Goal: Information Seeking & Learning: Learn about a topic

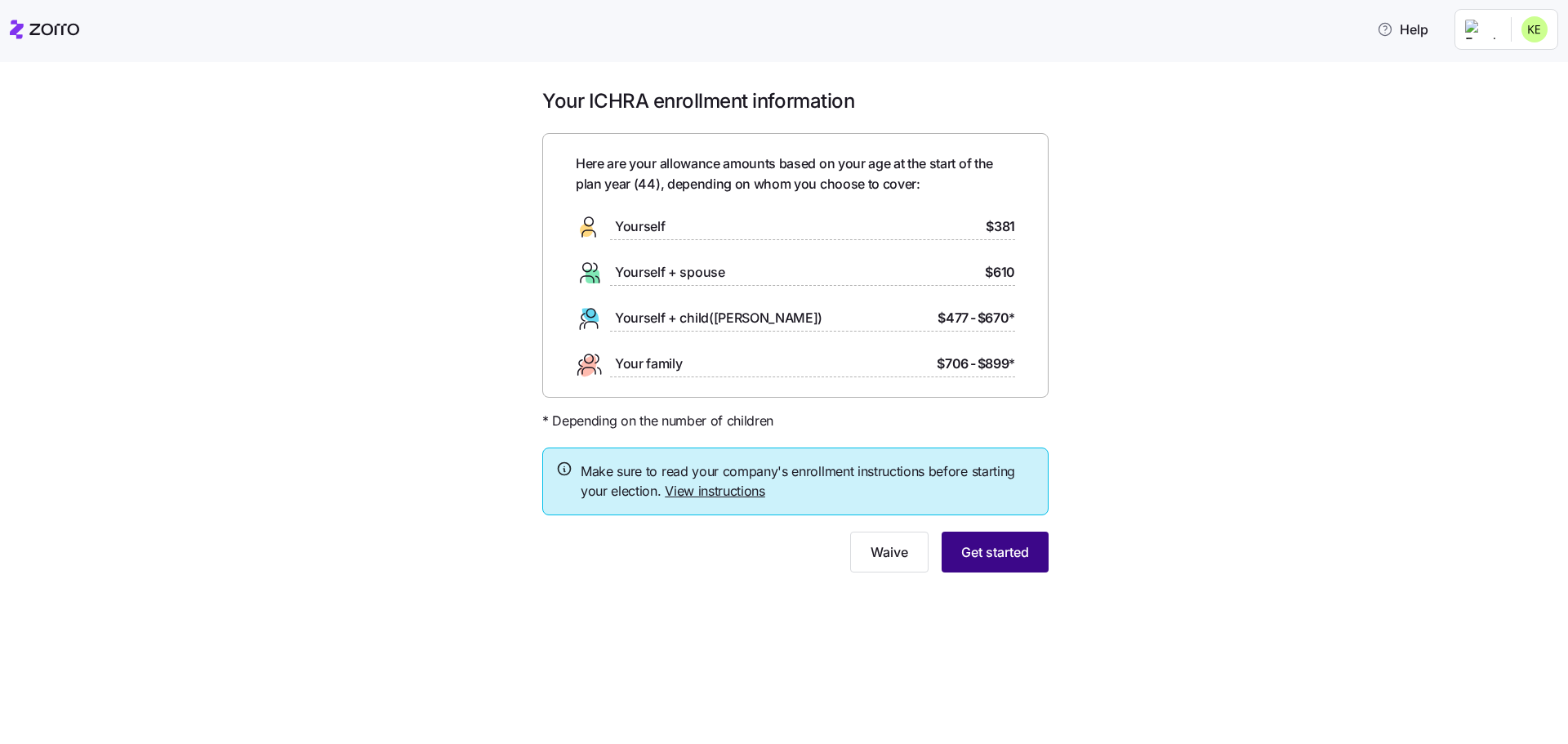
click at [1003, 548] on span "Get started" at bounding box center [995, 552] width 68 height 20
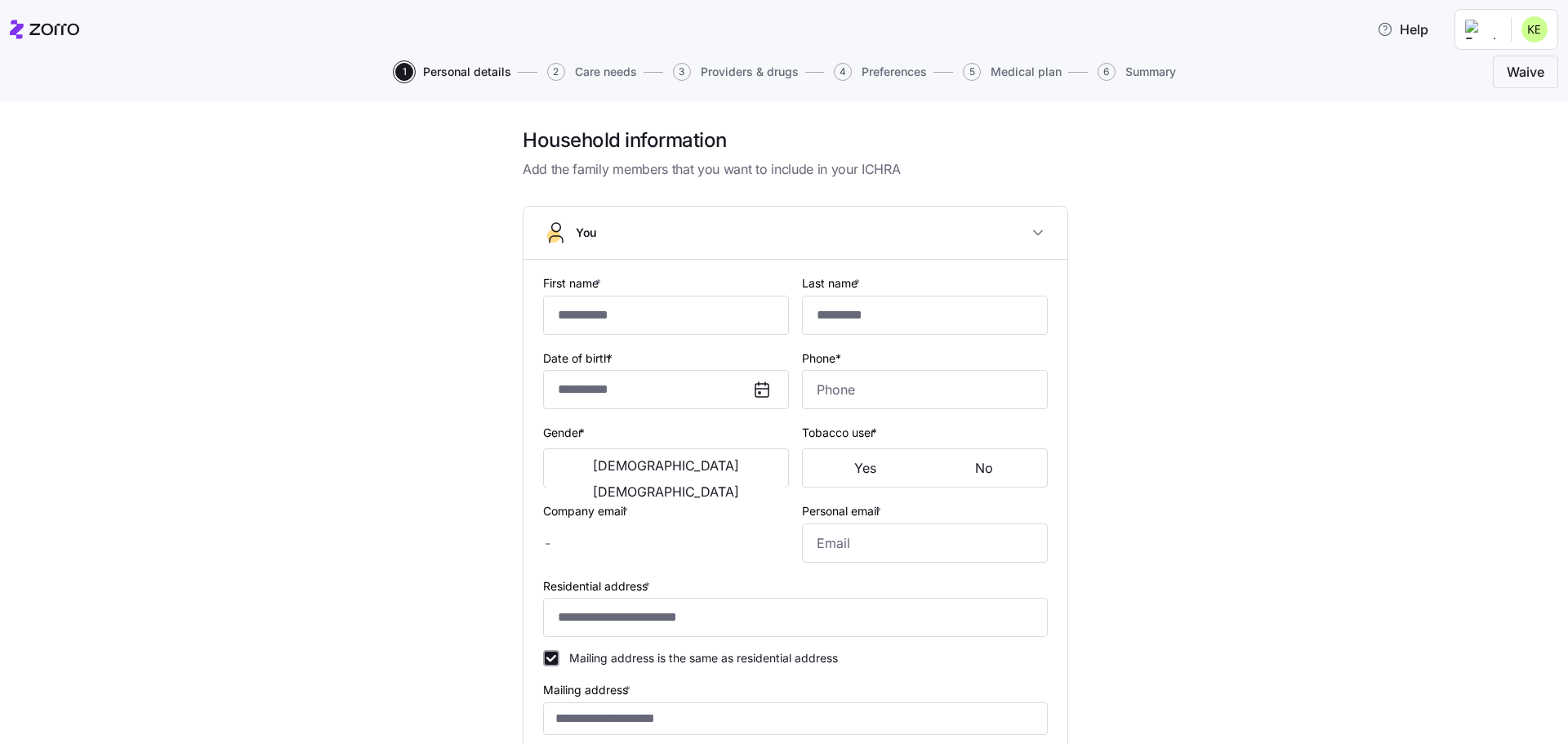
type input "*******"
type input "******"
type input "[EMAIL_ADDRESS][DOMAIN_NAME]"
type input "**********"
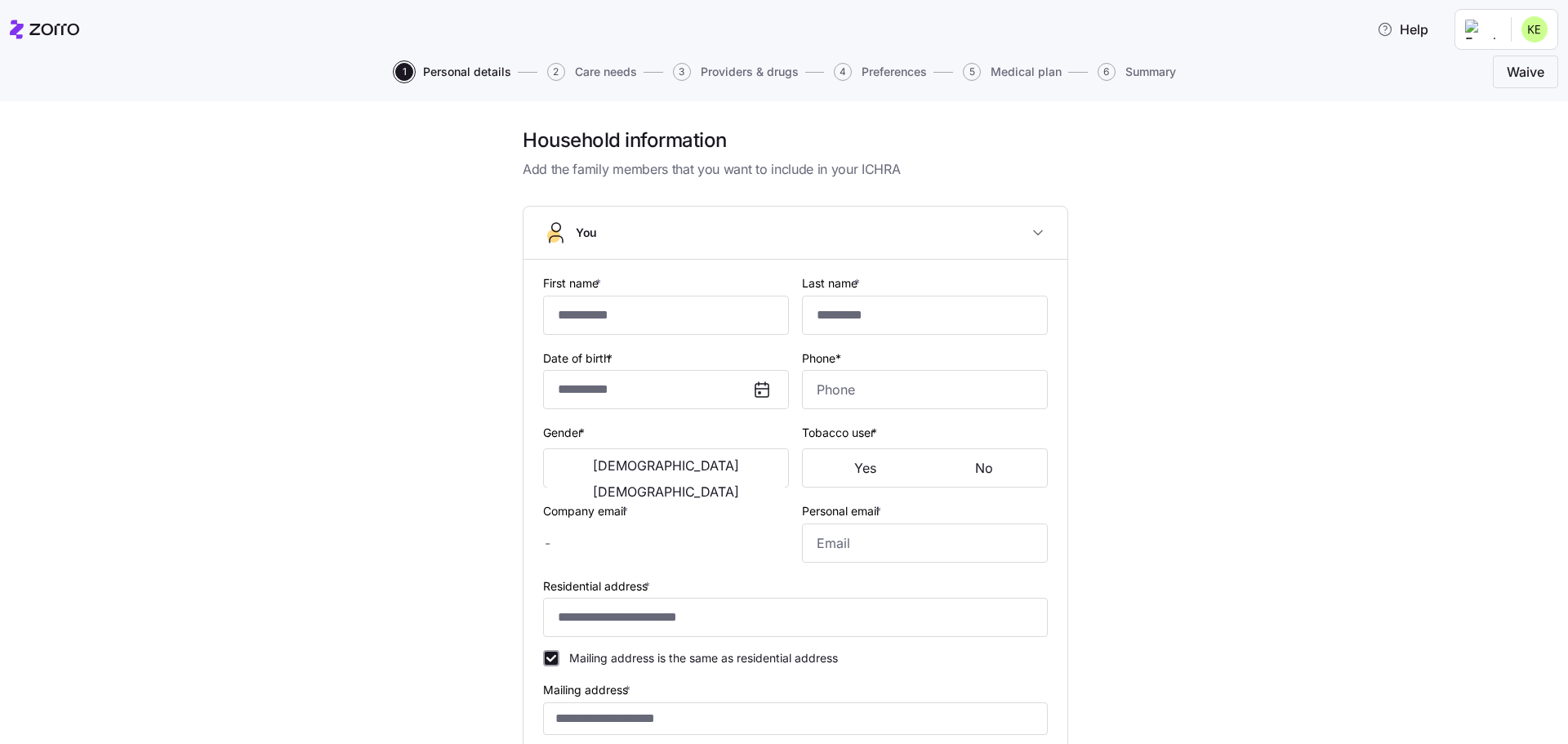
checkbox input "true"
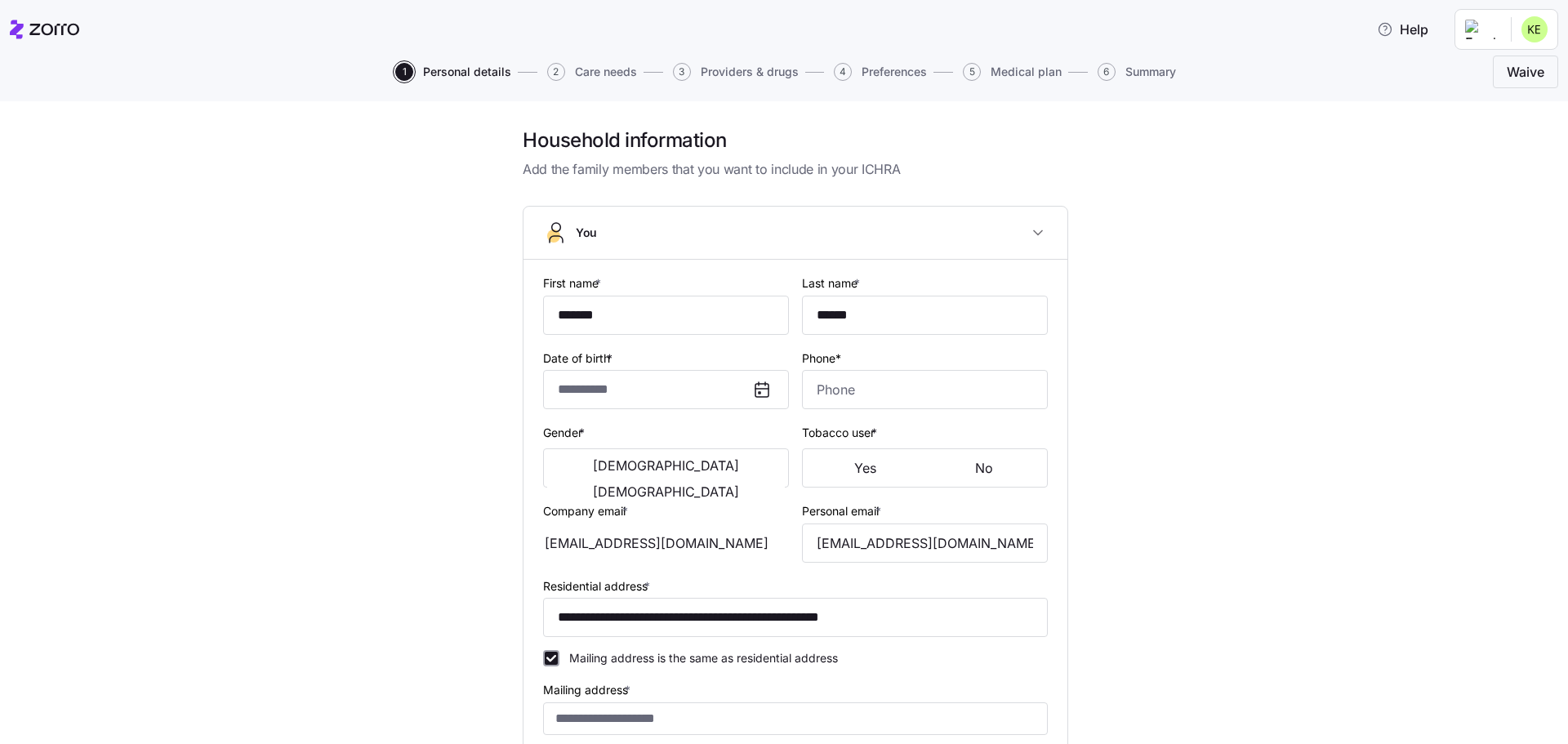
type input "**********"
type input "[PHONE_NUMBER]"
type input "[DEMOGRAPHIC_DATA] citizen"
type input "Married"
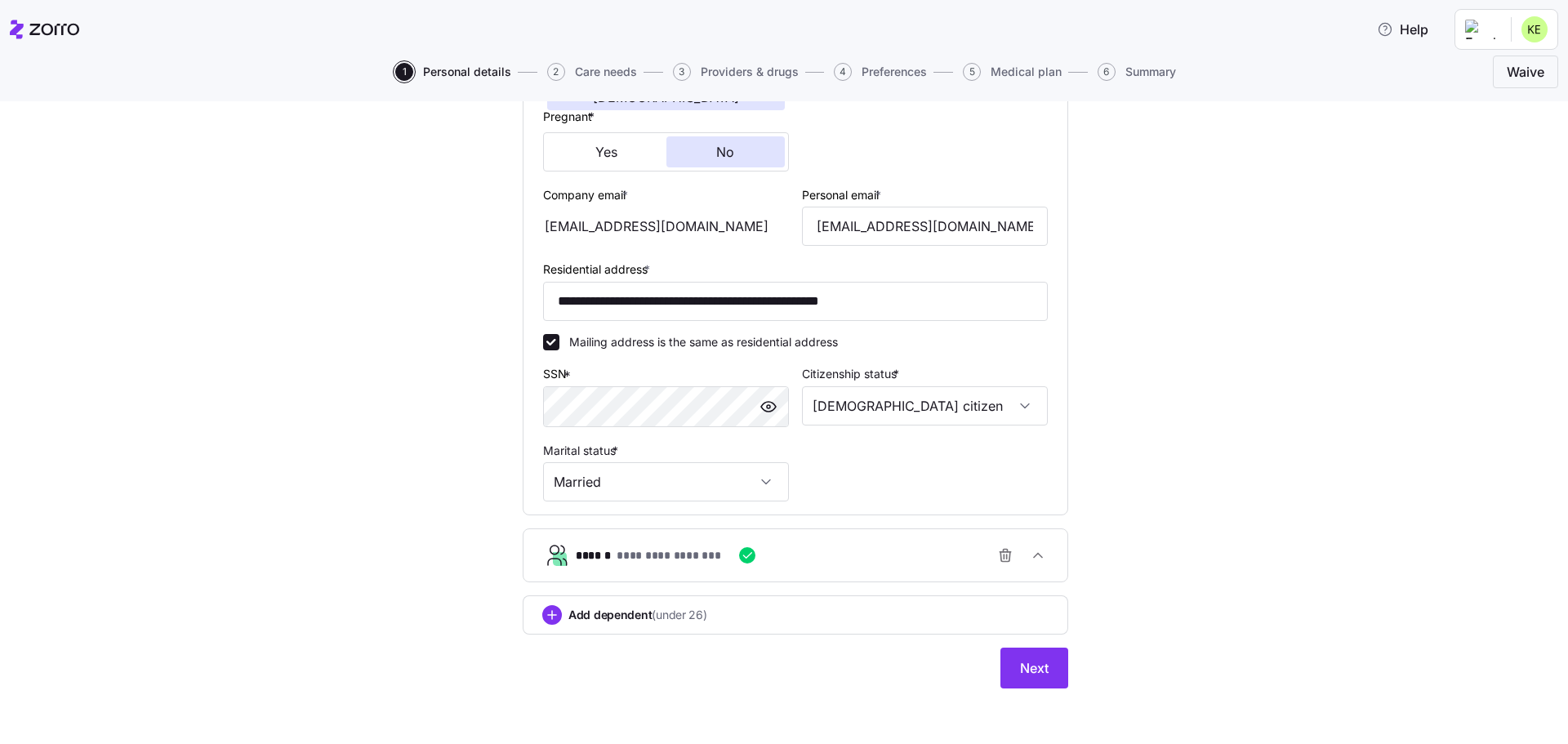
scroll to position [398, 0]
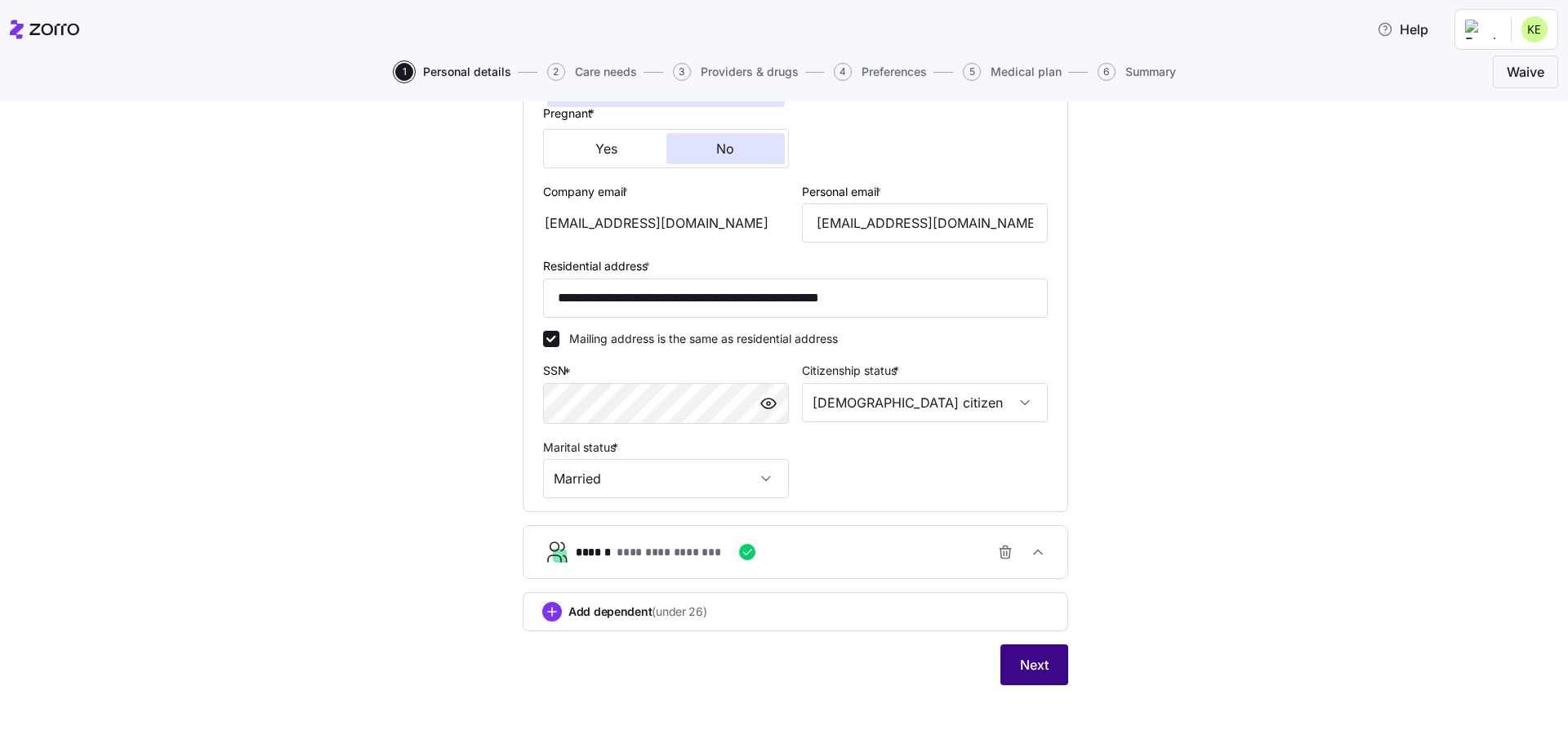
click at [1021, 664] on span "Next" at bounding box center [1034, 664] width 29 height 20
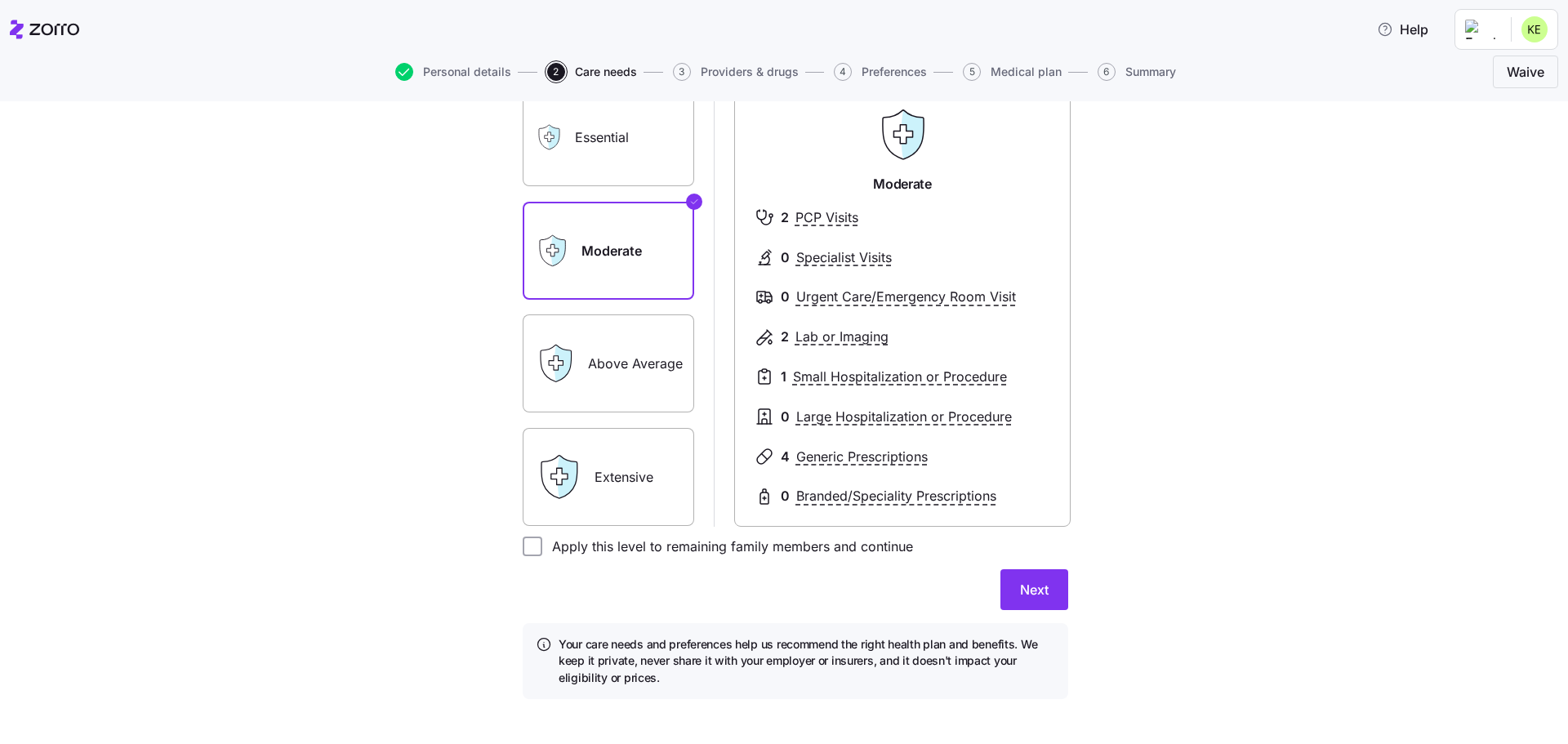
scroll to position [163, 0]
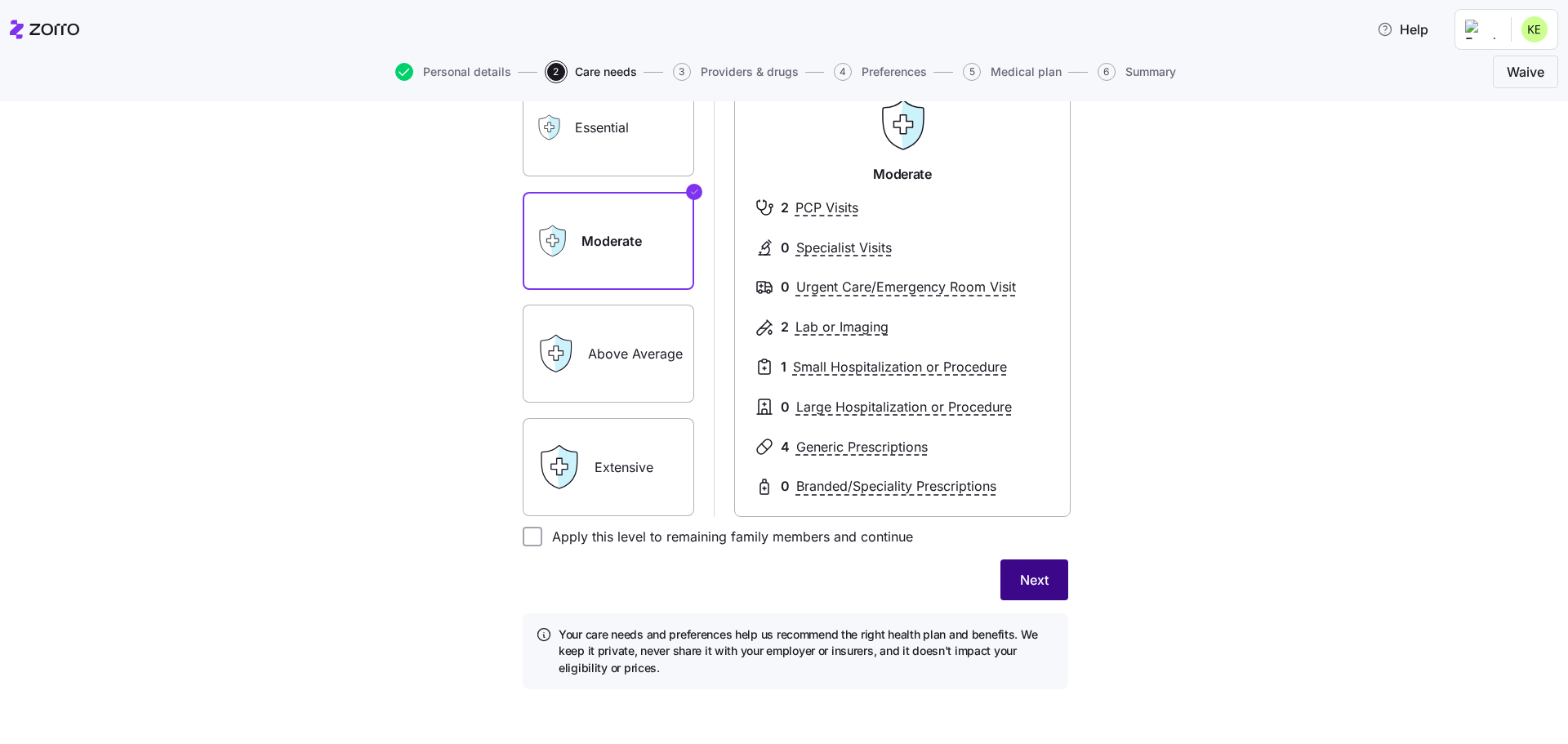
click at [1023, 572] on span "Next" at bounding box center [1034, 580] width 29 height 20
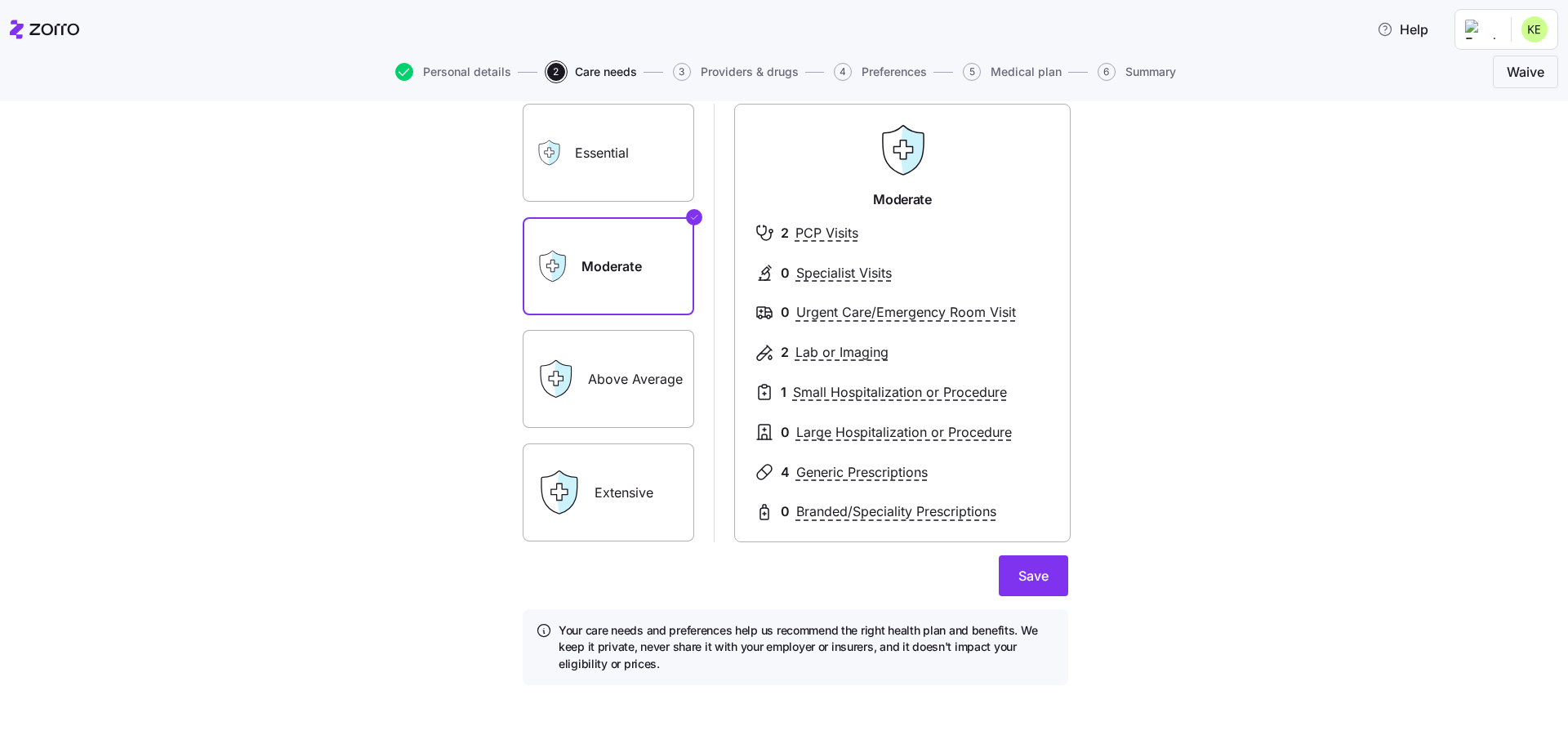
scroll to position [145, 0]
click at [1031, 569] on span "Save" at bounding box center [1033, 576] width 30 height 20
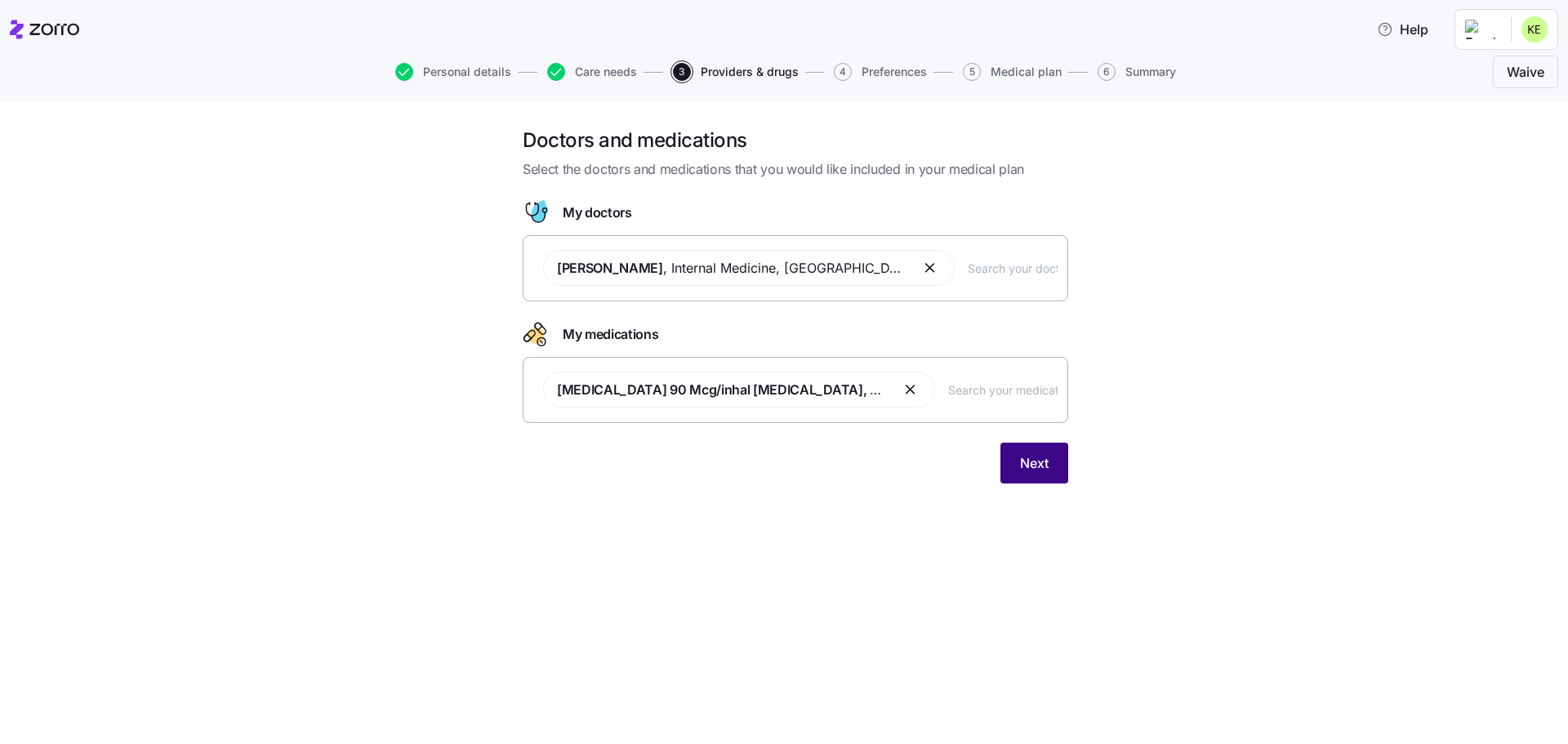
click at [1047, 466] on span "Next" at bounding box center [1034, 463] width 29 height 20
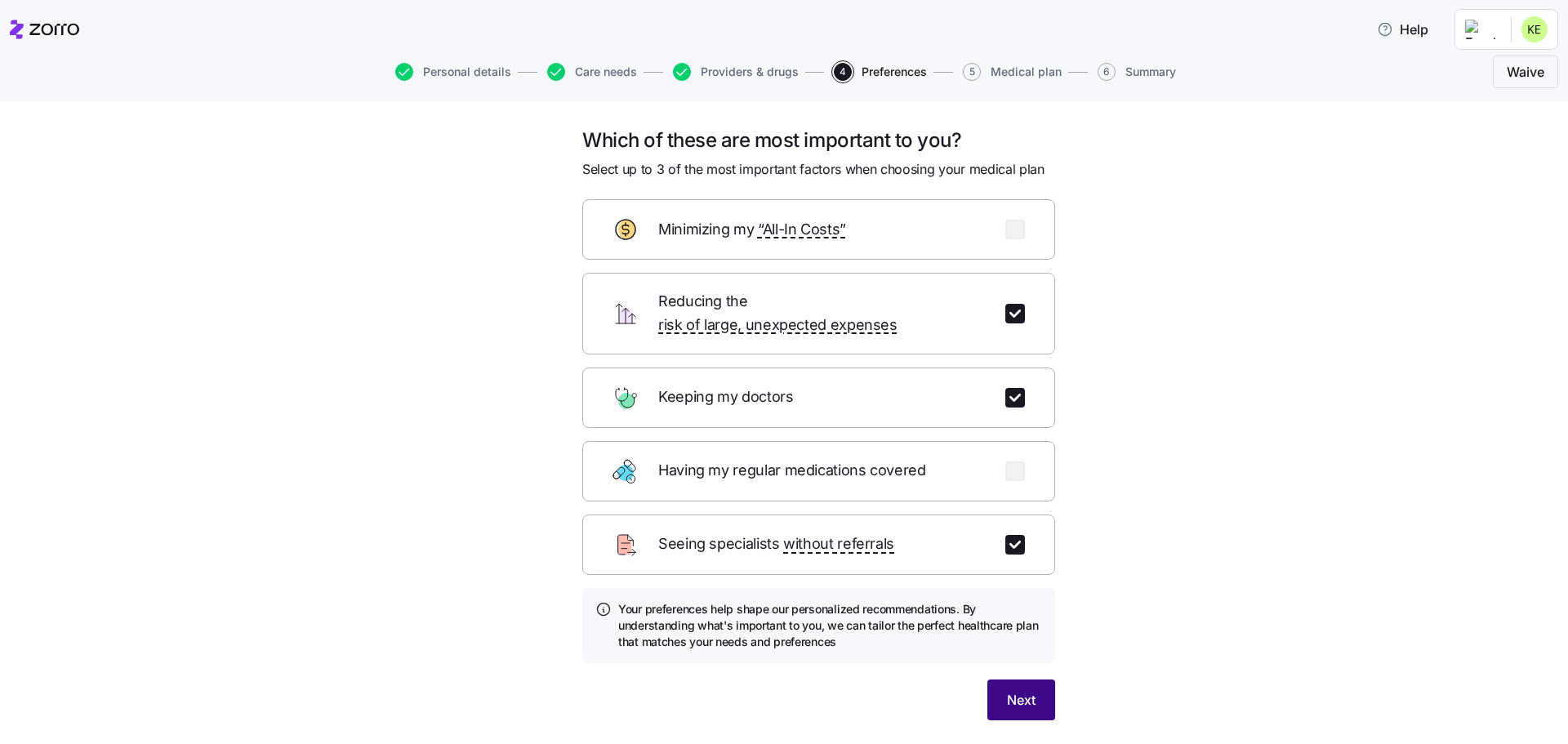
click at [1014, 691] on button "Next" at bounding box center [1021, 700] width 68 height 41
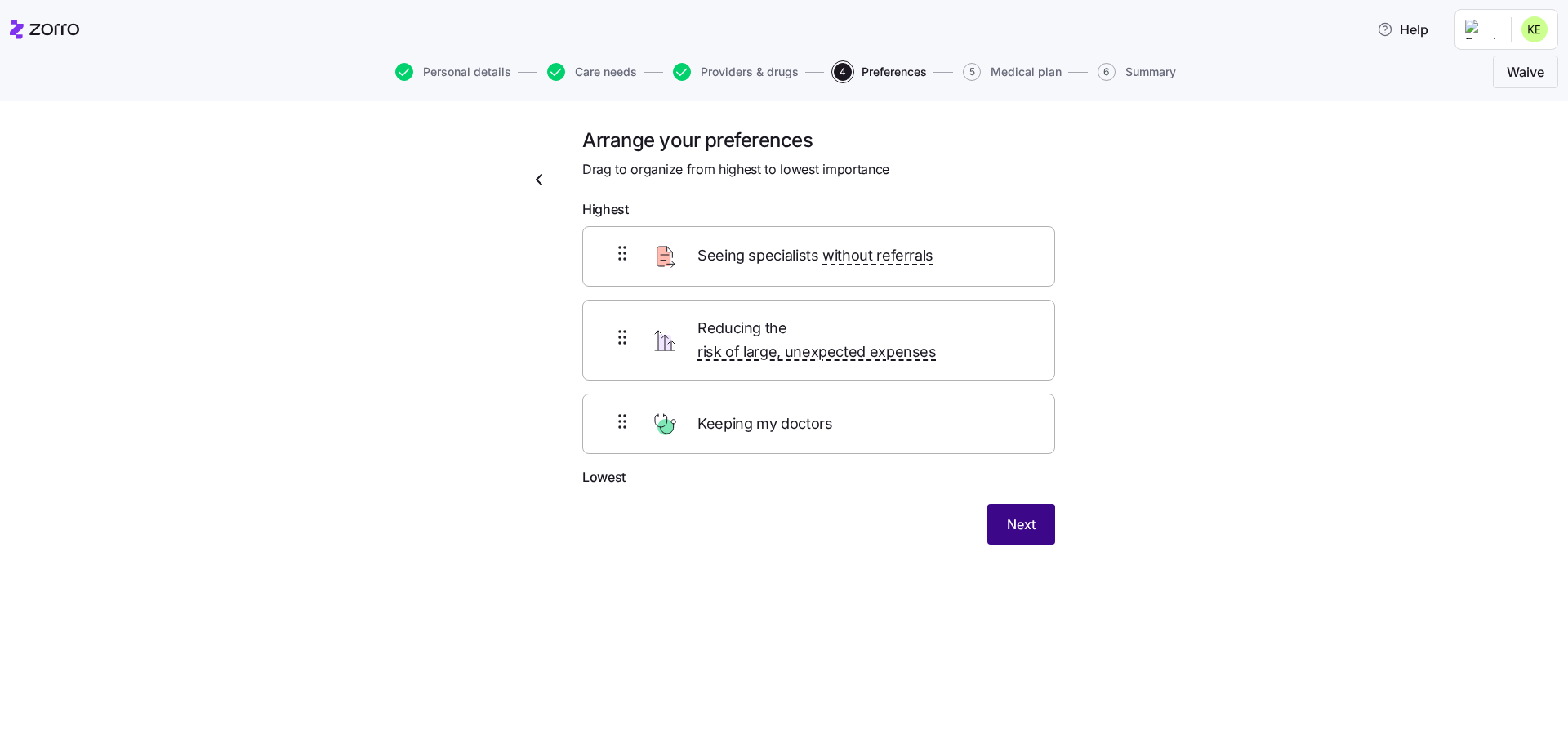
click at [1008, 514] on span "Next" at bounding box center [1021, 524] width 29 height 20
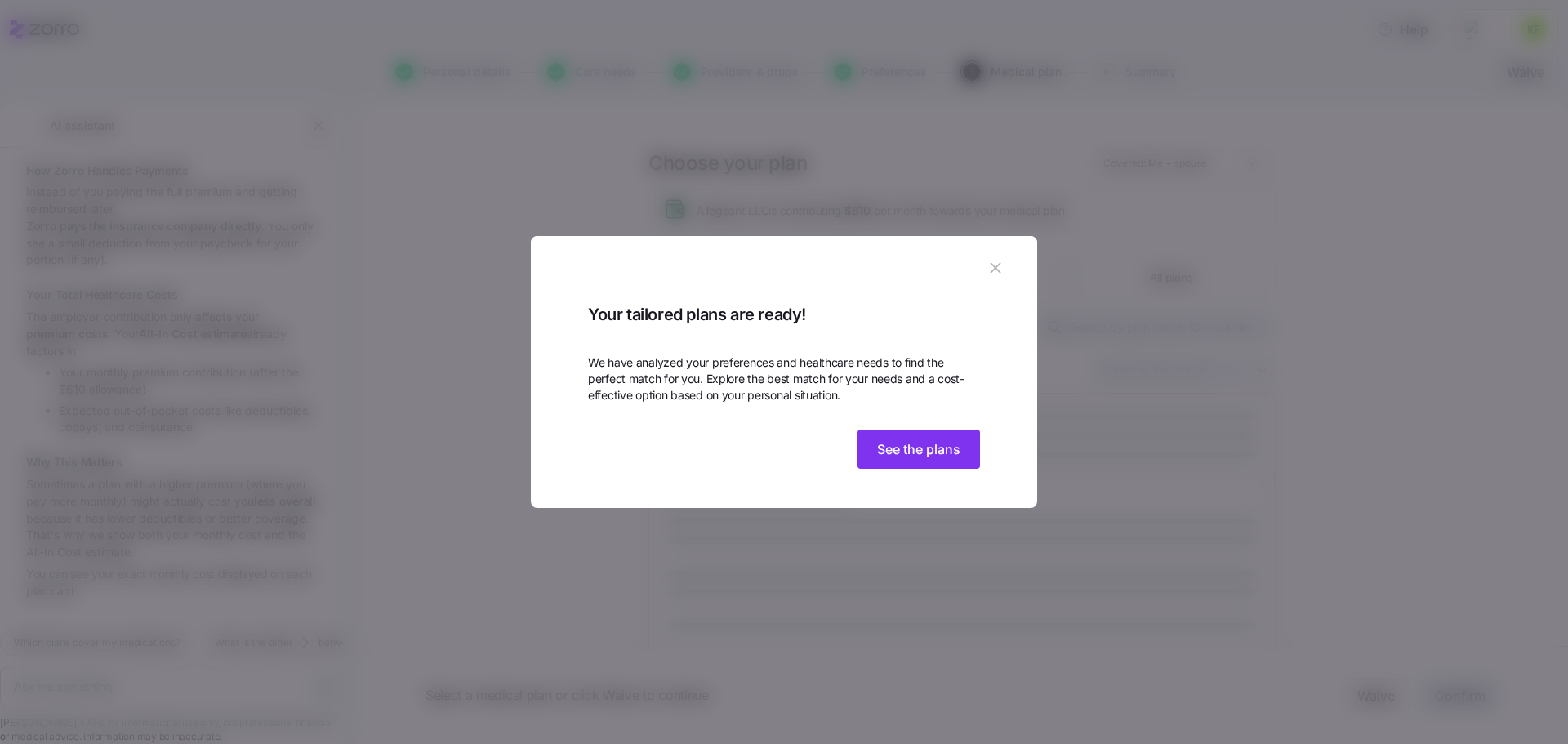
scroll to position [462, 0]
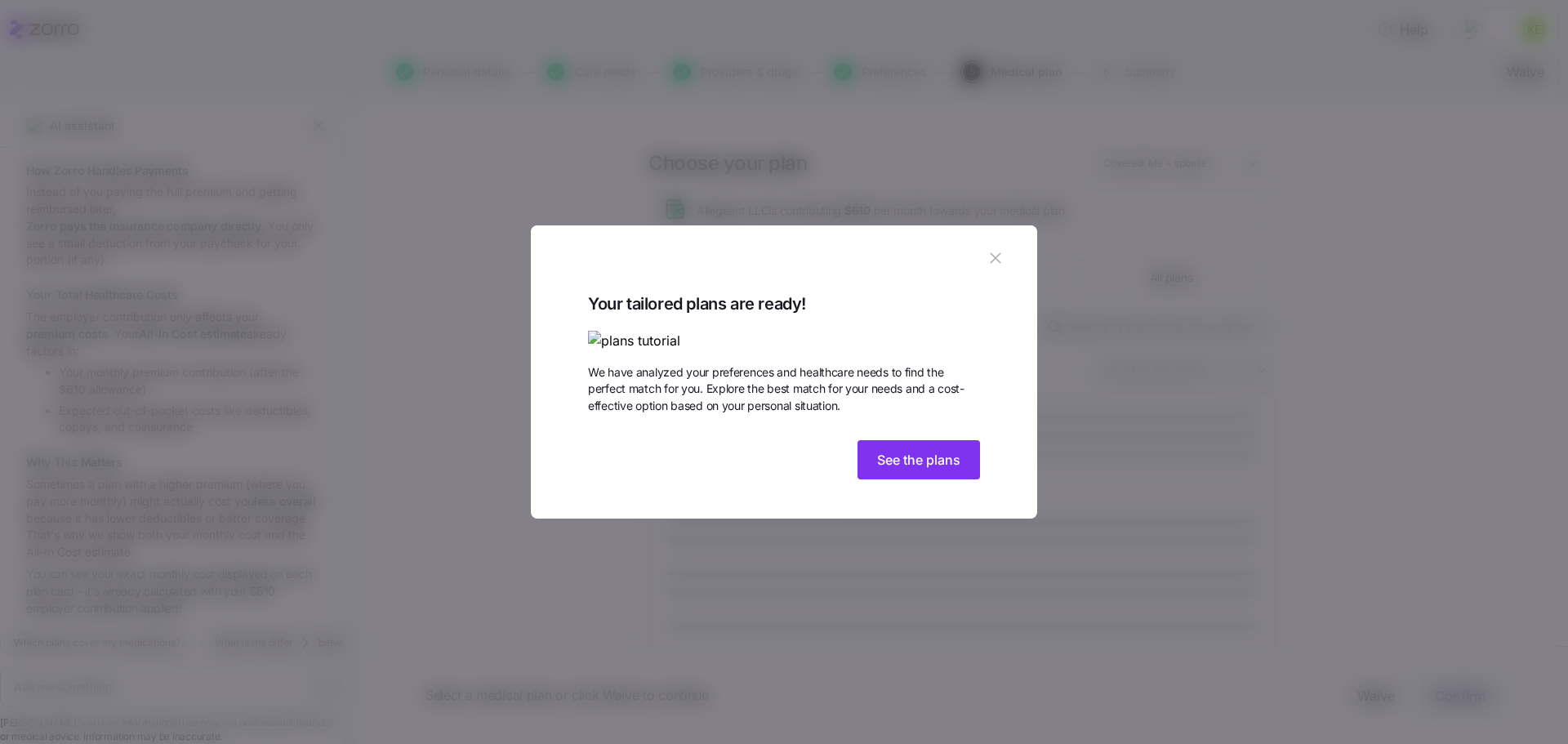
click at [1007, 245] on button "button" at bounding box center [996, 258] width 27 height 27
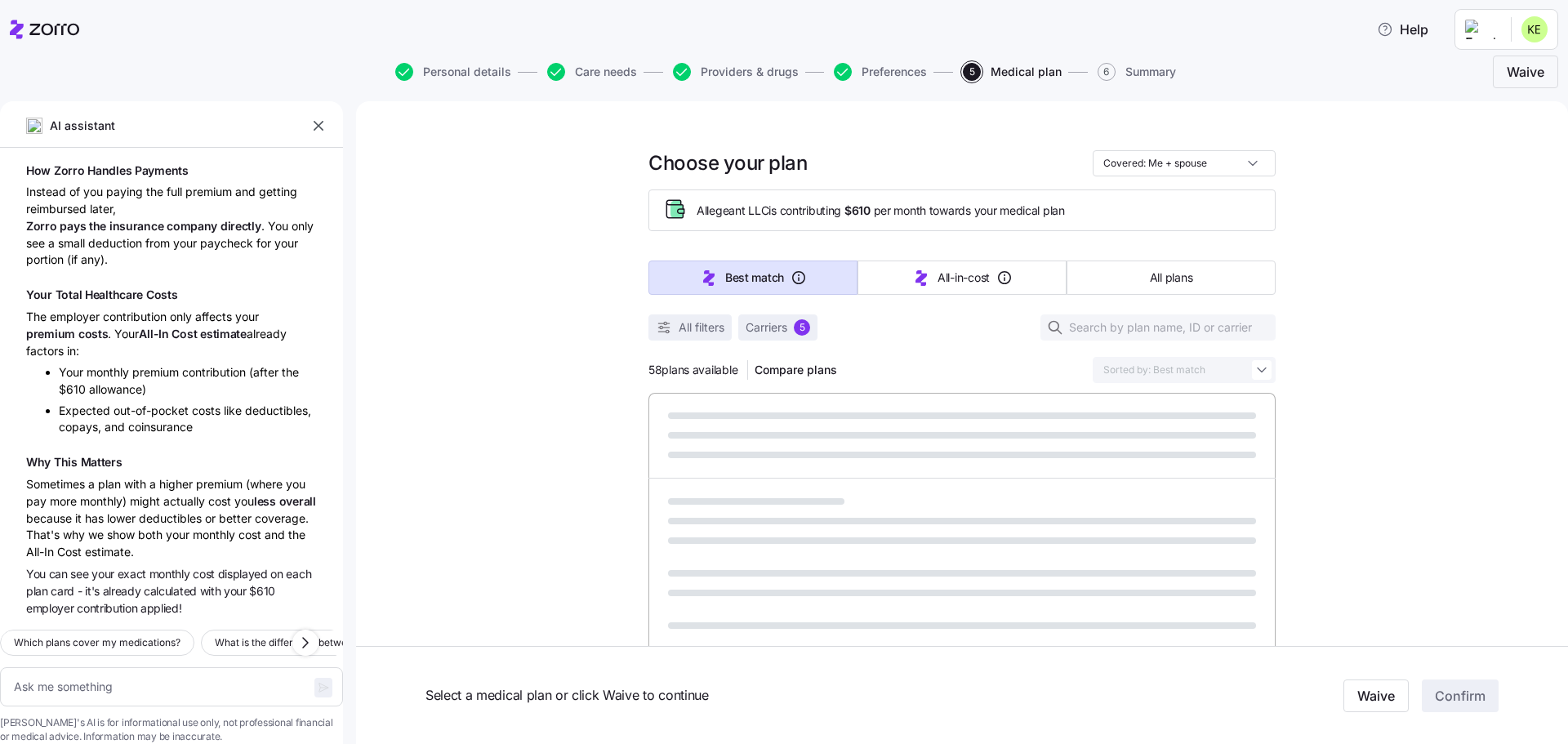
type textarea "x"
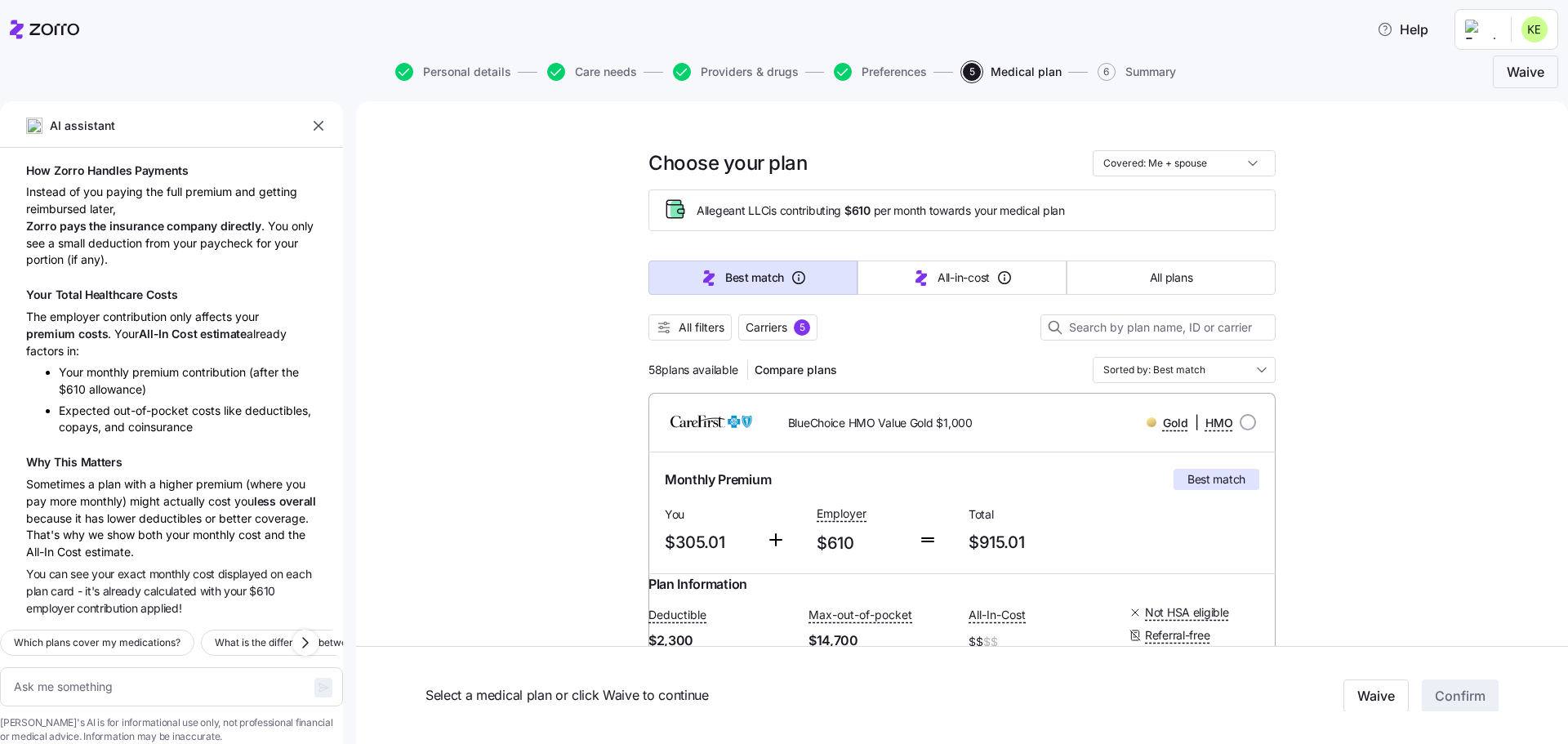
click at [320, 127] on icon "button" at bounding box center [319, 126] width 17 height 17
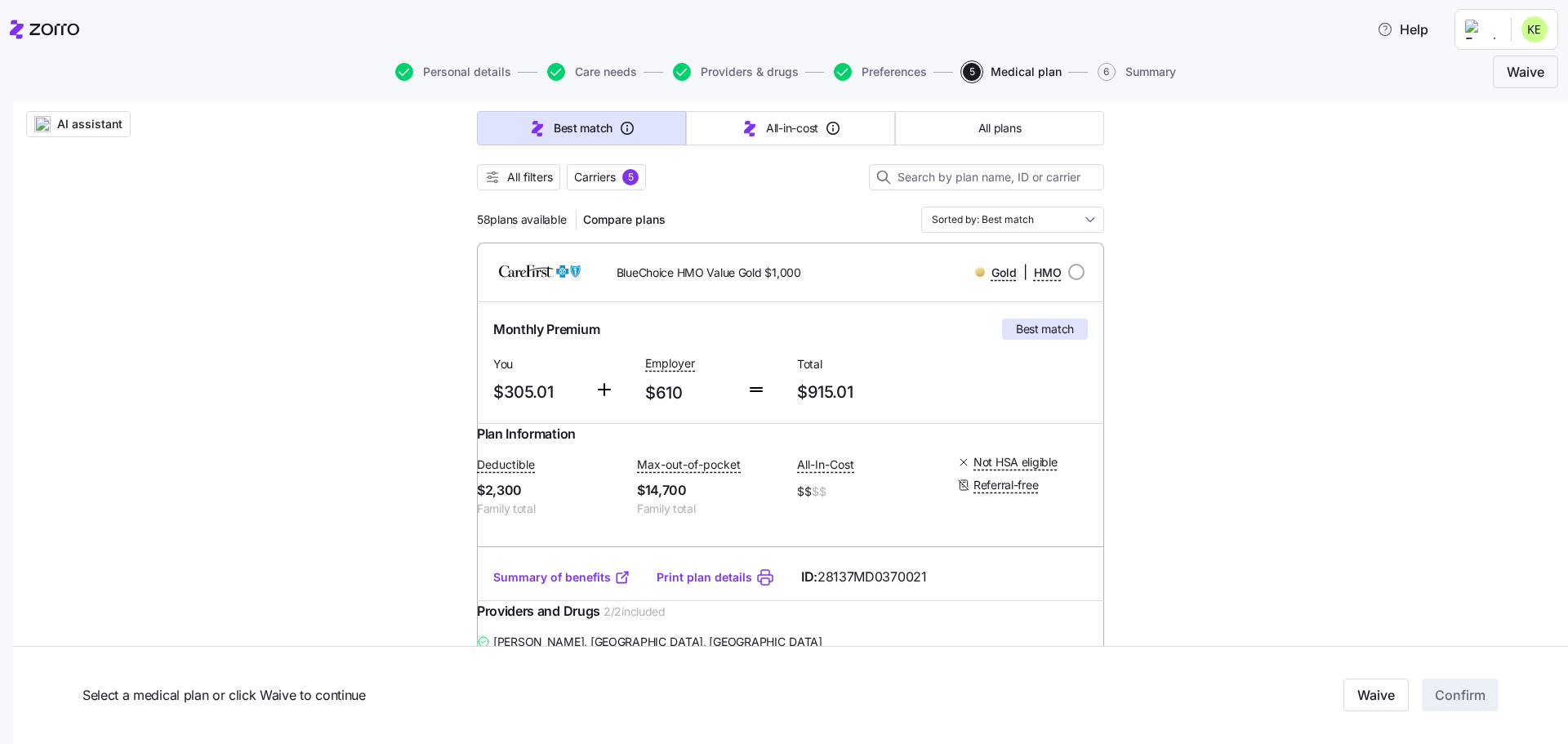
scroll to position [82, 0]
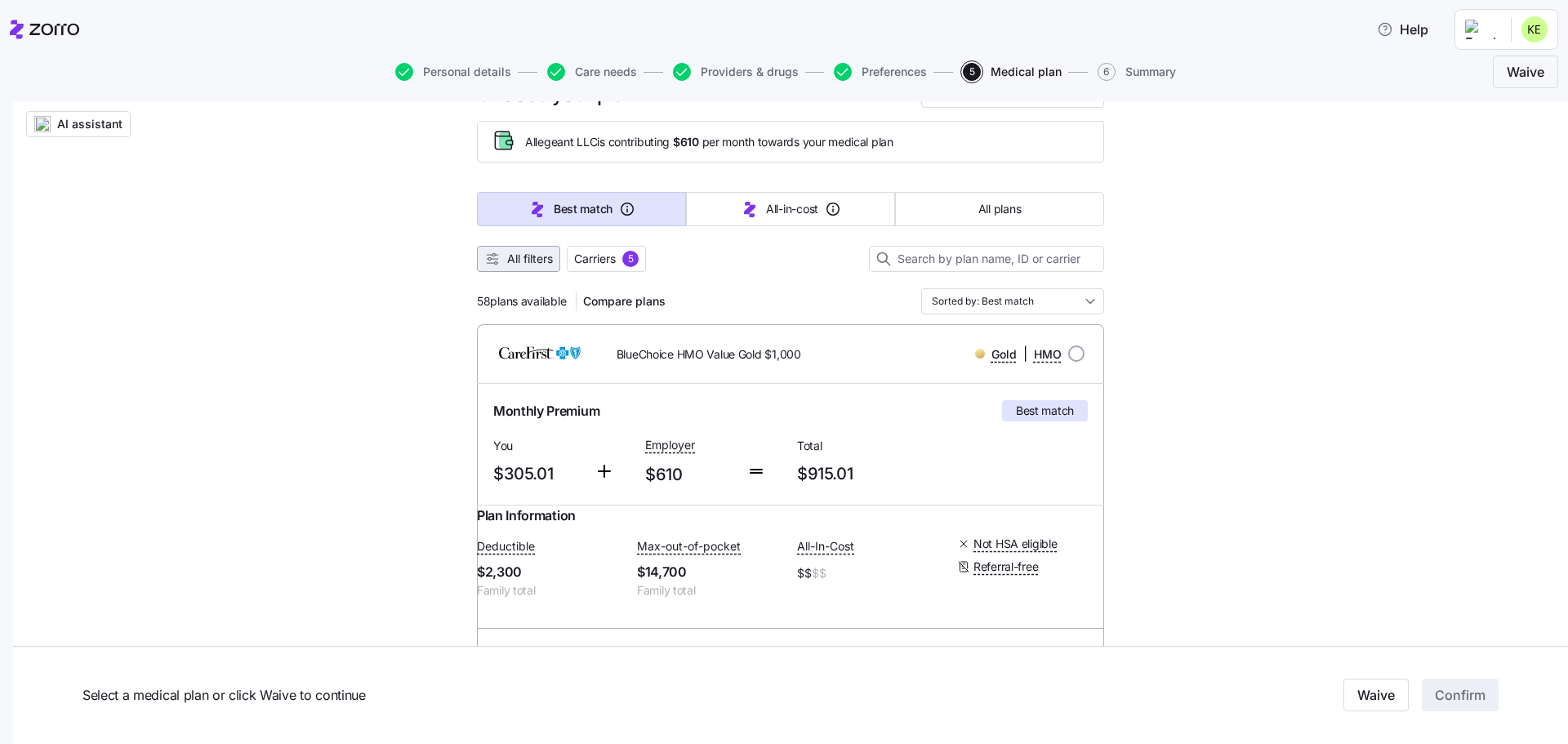
click at [511, 265] on span "All filters" at bounding box center [530, 258] width 46 height 17
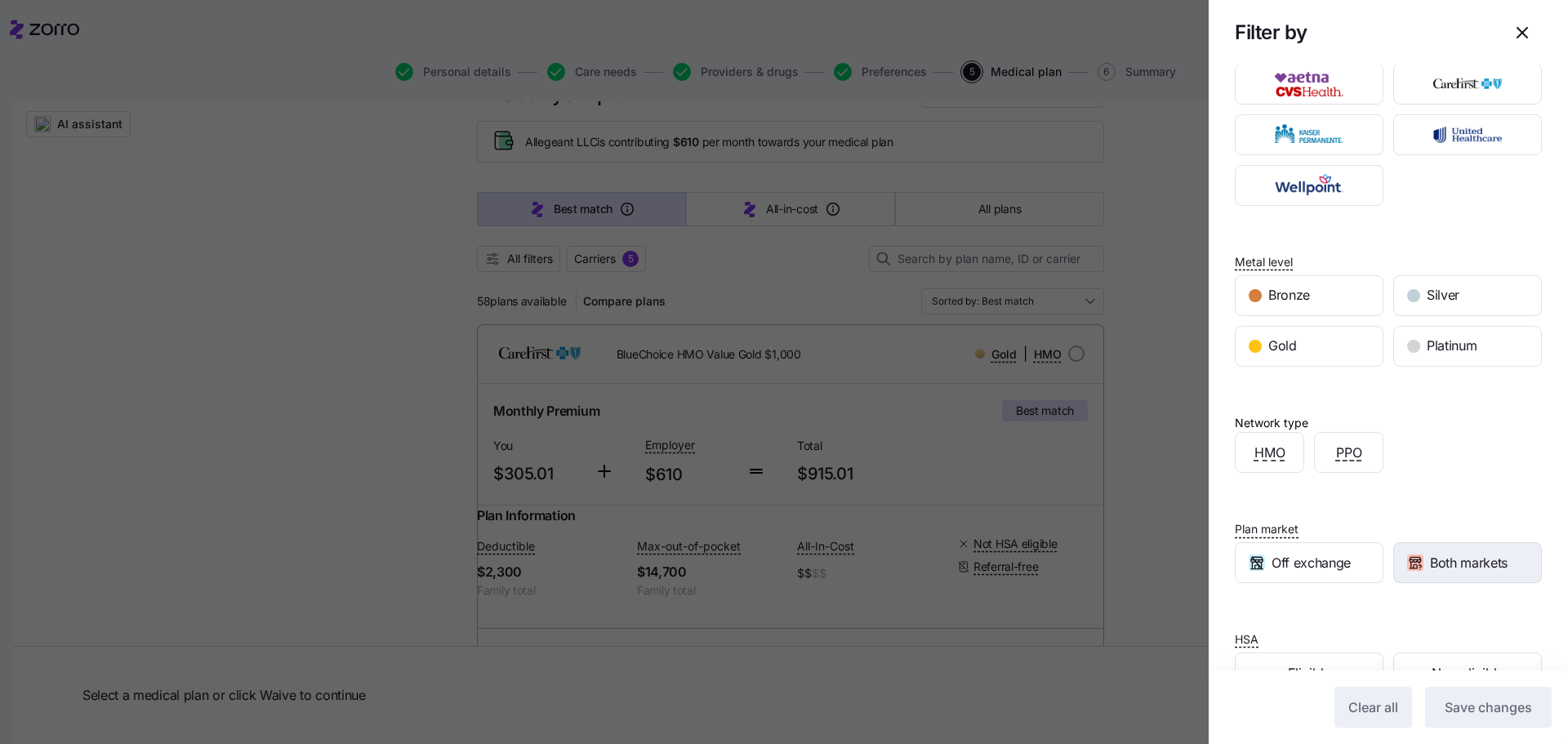
scroll to position [85, 0]
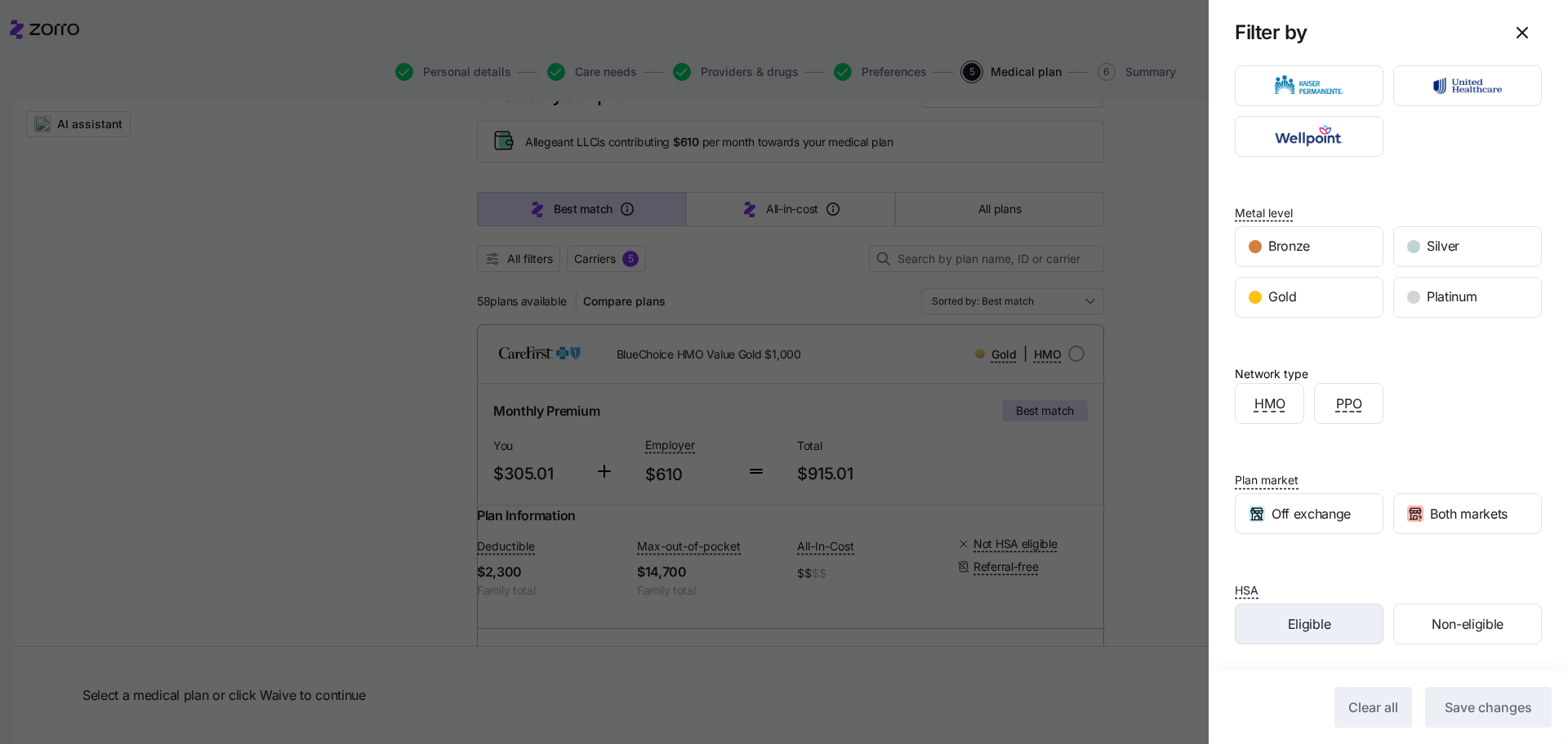
click at [1317, 630] on span "Eligible" at bounding box center [1308, 624] width 42 height 21
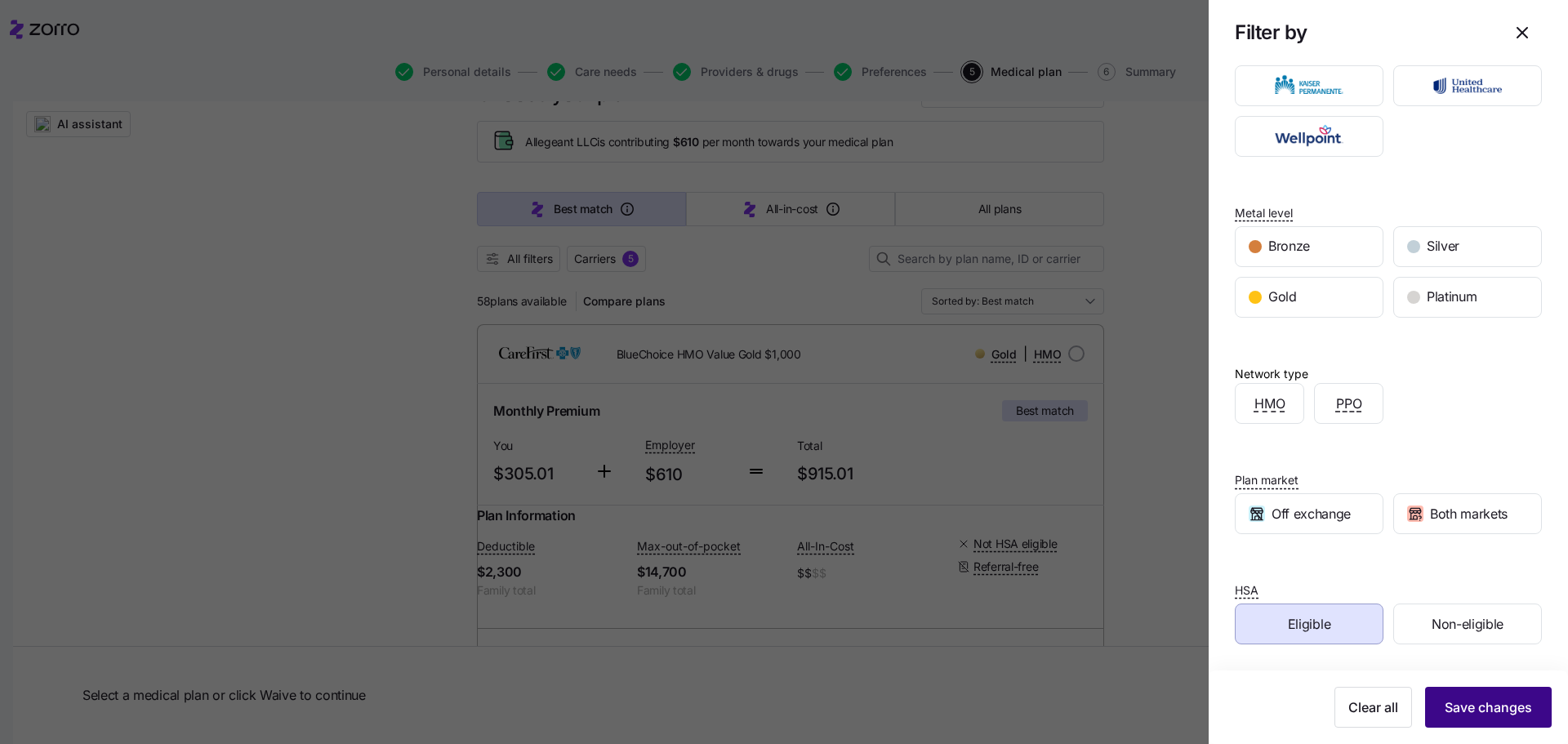
click at [1474, 716] on span "Save changes" at bounding box center [1488, 708] width 87 height 20
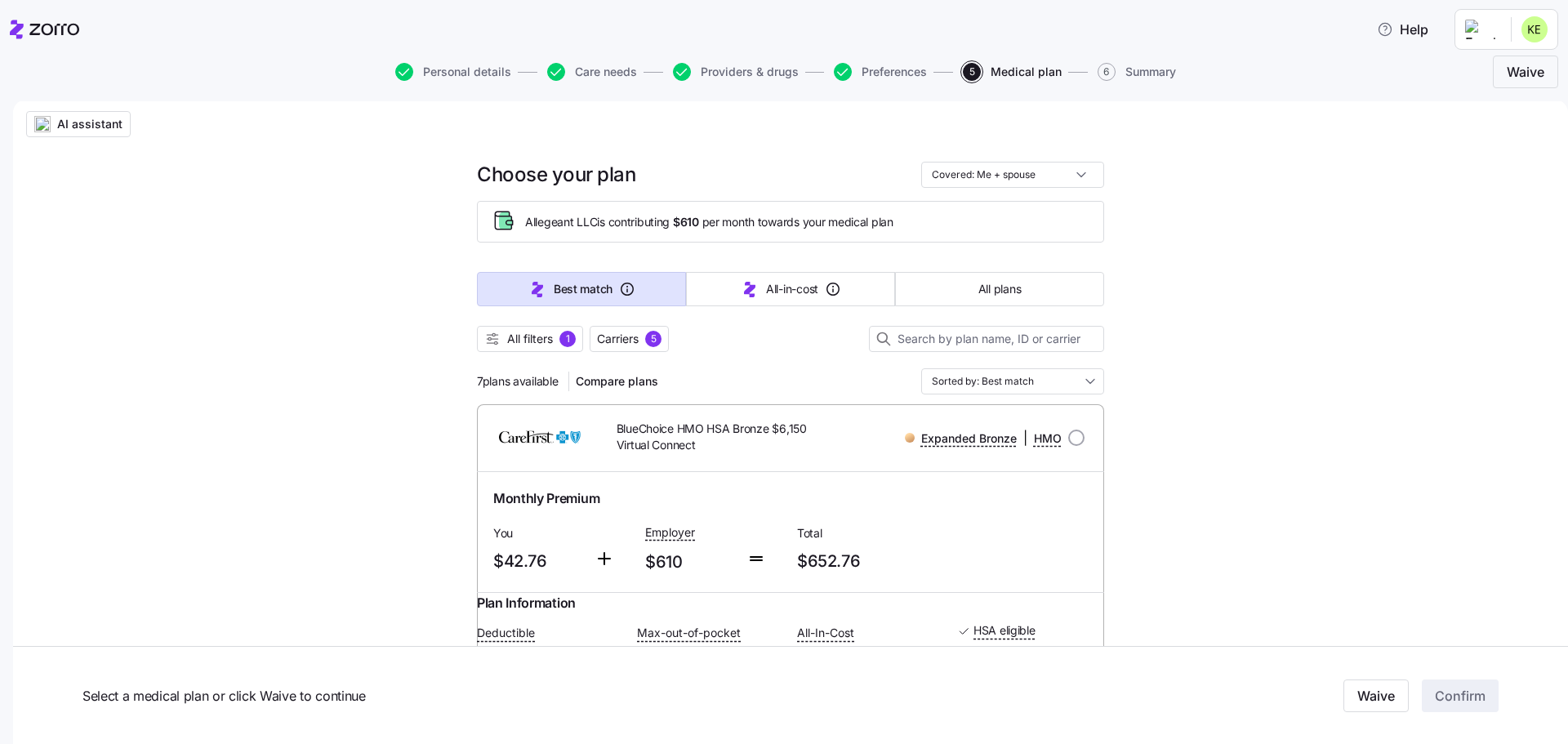
scroll to position [0, 0]
click at [492, 339] on icon "button" at bounding box center [493, 340] width 17 height 17
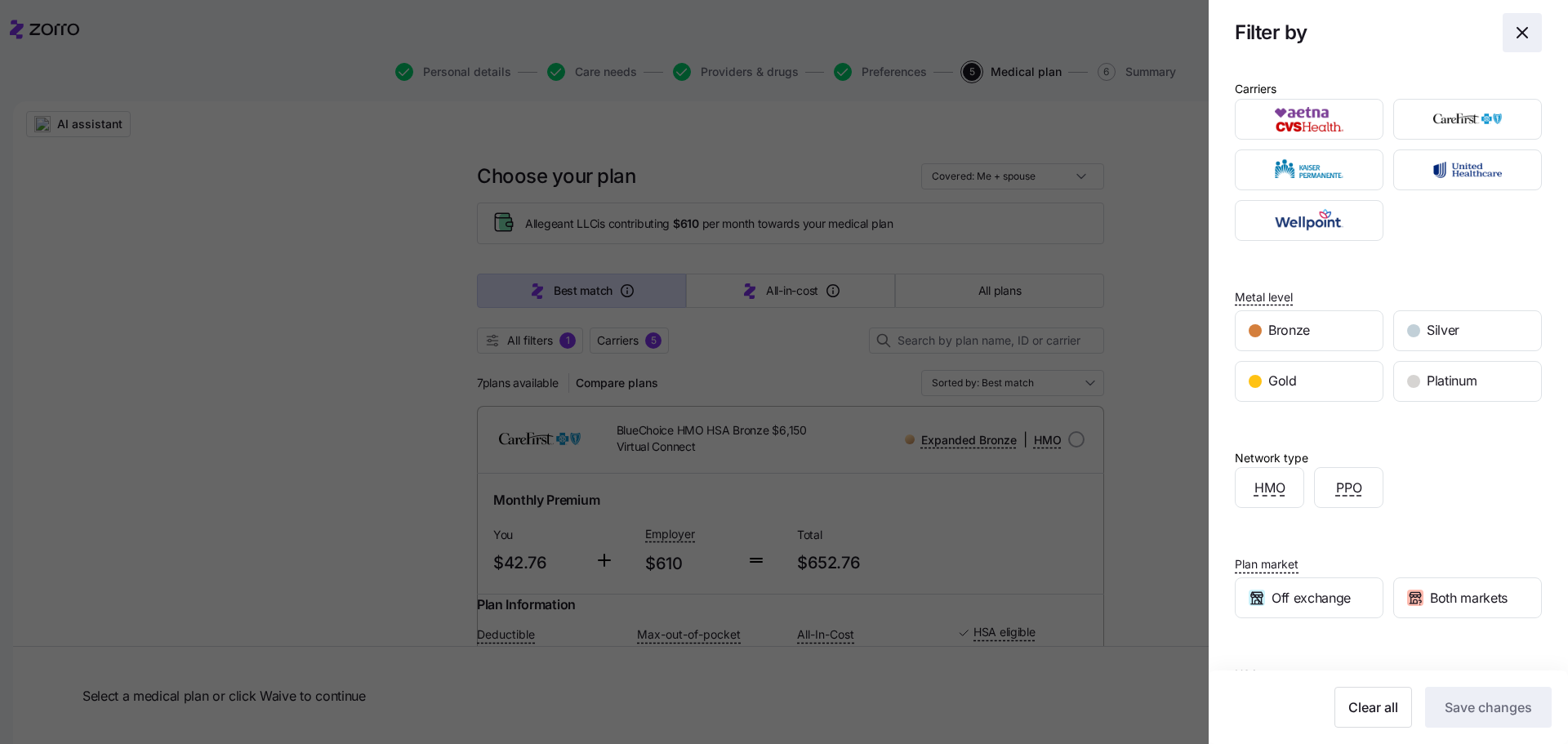
click at [1513, 34] on icon "button" at bounding box center [1523, 32] width 20 height 20
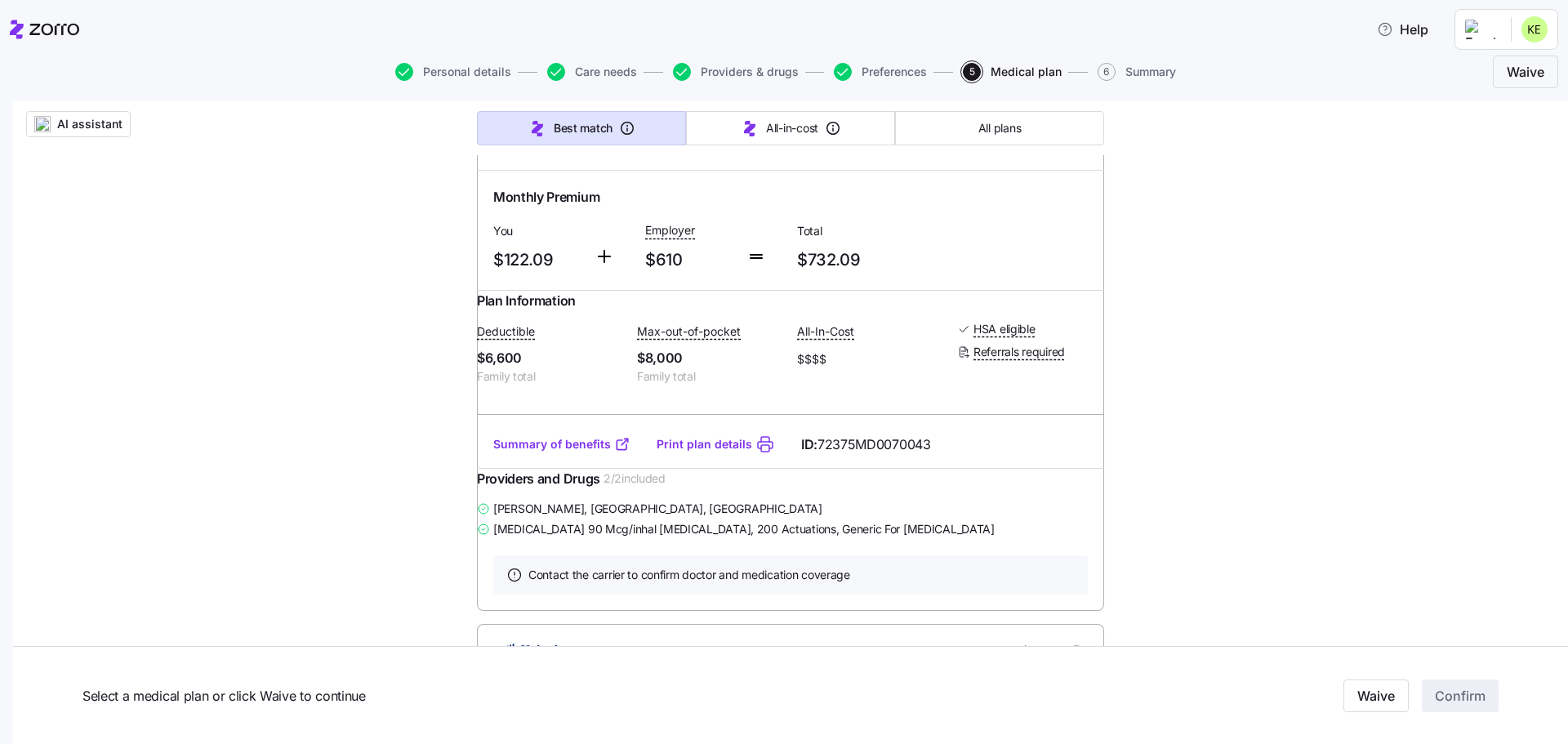
scroll to position [898, 0]
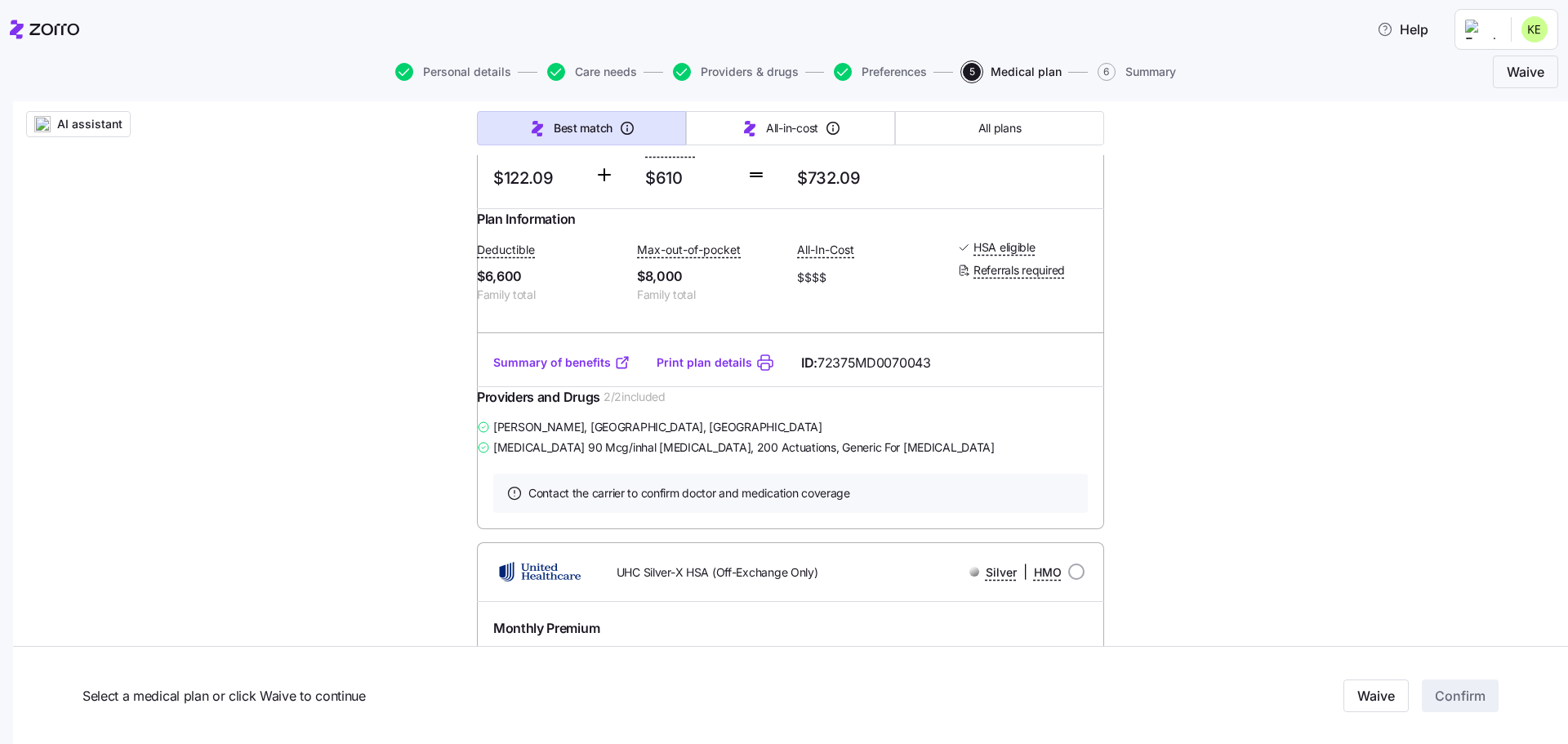
click at [558, 371] on link "Summary of benefits" at bounding box center [562, 363] width 138 height 17
